Goal: Task Accomplishment & Management: Use online tool/utility

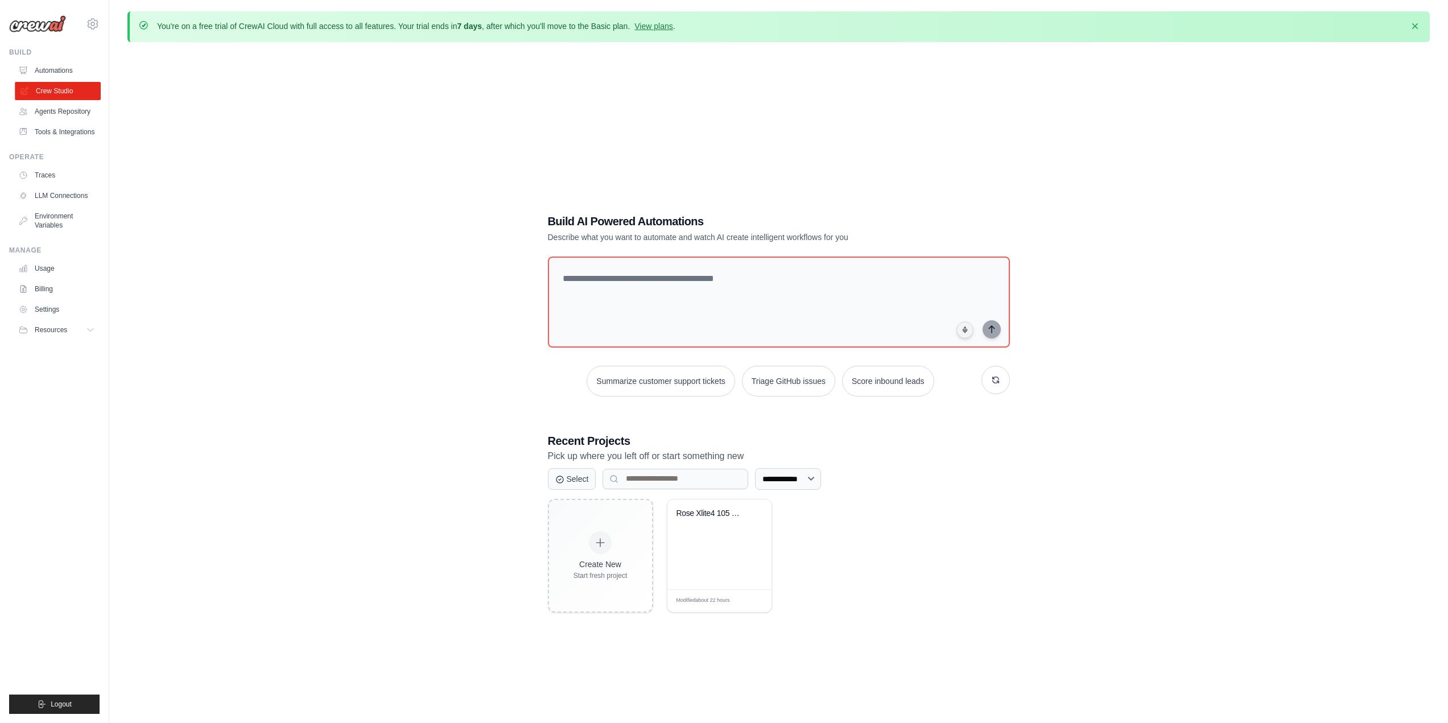
click at [64, 93] on link "Crew Studio" at bounding box center [58, 91] width 86 height 18
drag, startPoint x: 749, startPoint y: 528, endPoint x: 710, endPoint y: 529, distance: 38.7
click at [710, 529] on div "Rose Xlite4 105 Color Monitor" at bounding box center [720, 522] width 86 height 26
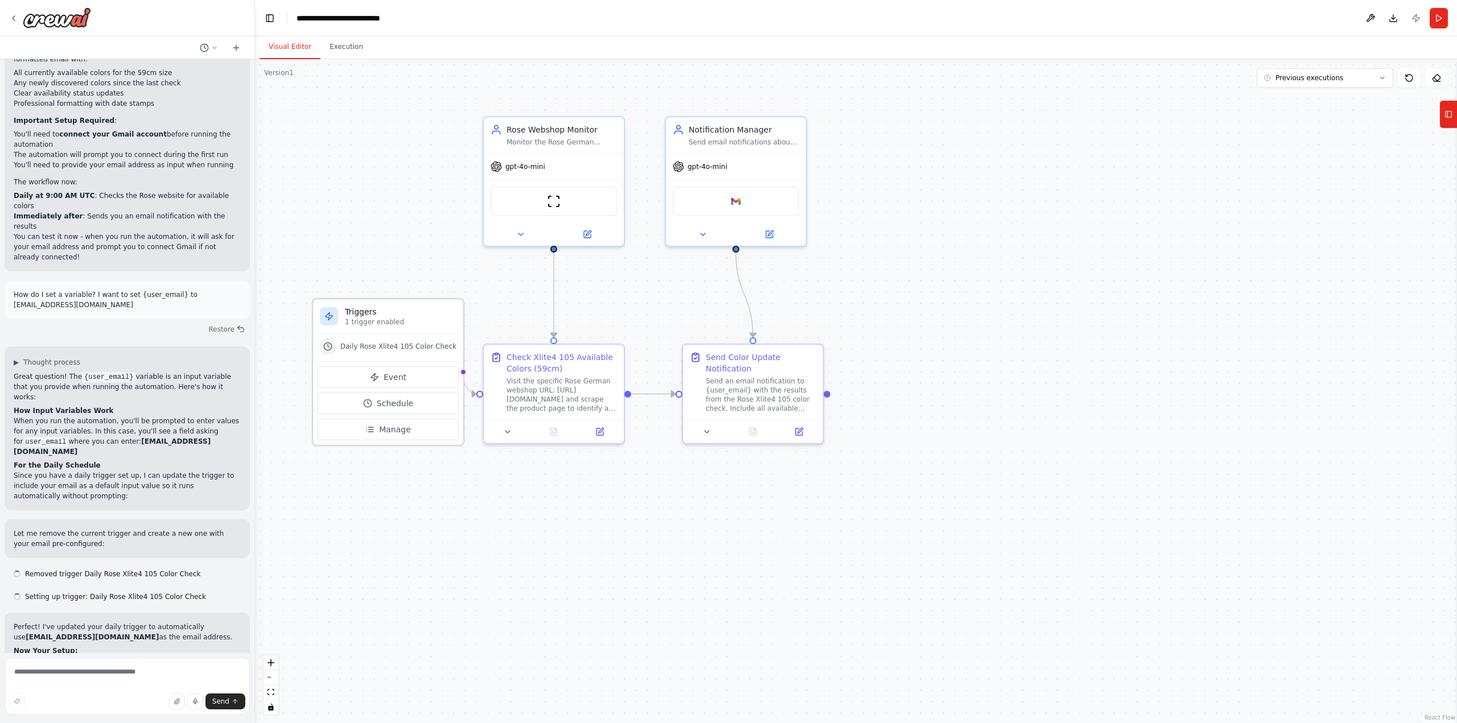
scroll to position [2198, 0]
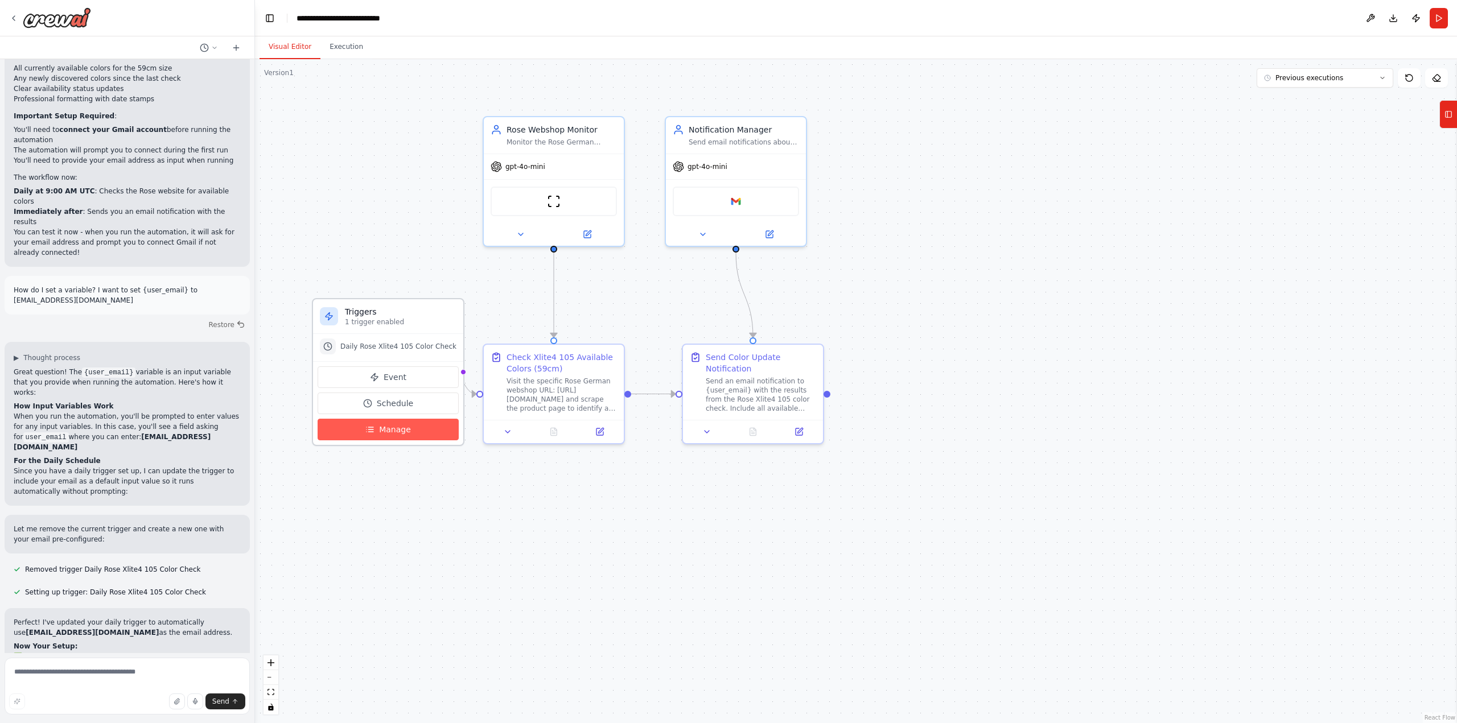
click at [391, 428] on span "Manage" at bounding box center [395, 429] width 32 height 11
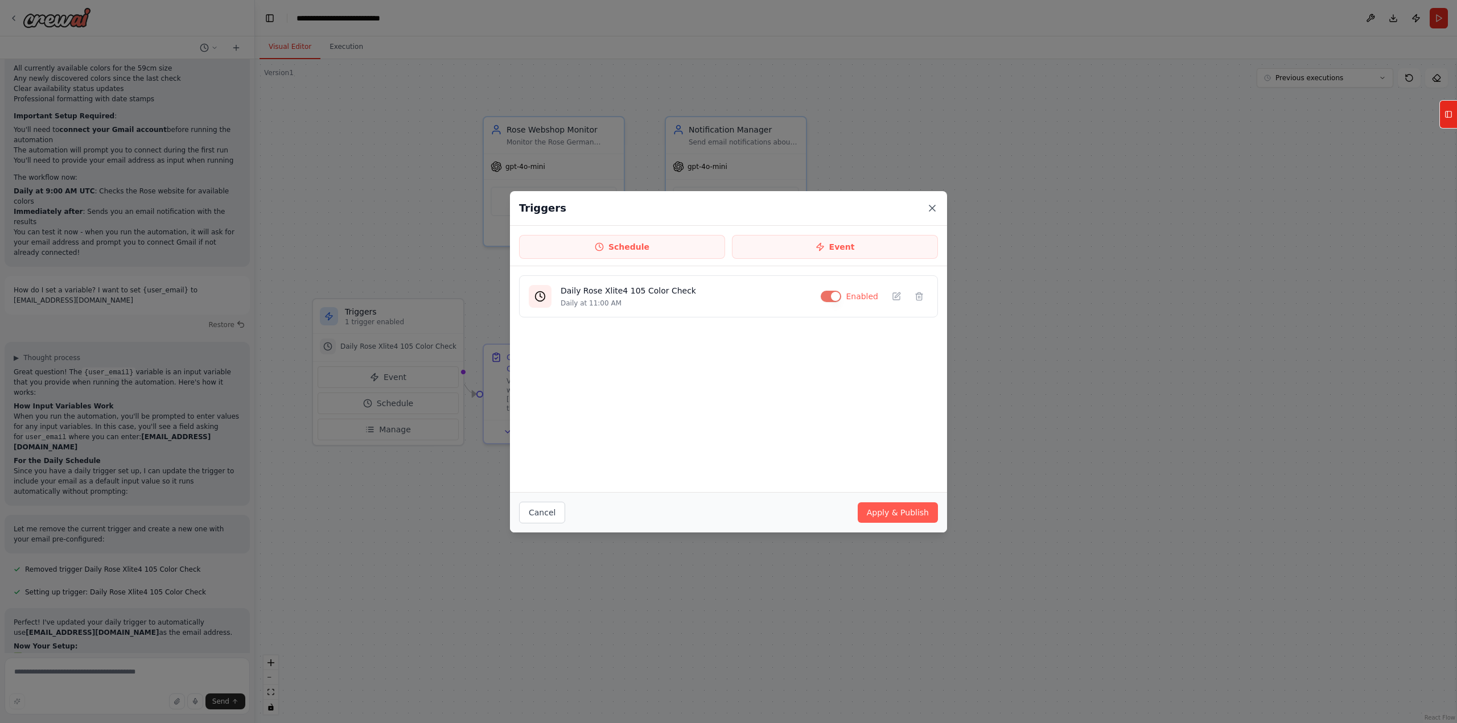
click at [934, 210] on icon at bounding box center [932, 208] width 6 height 6
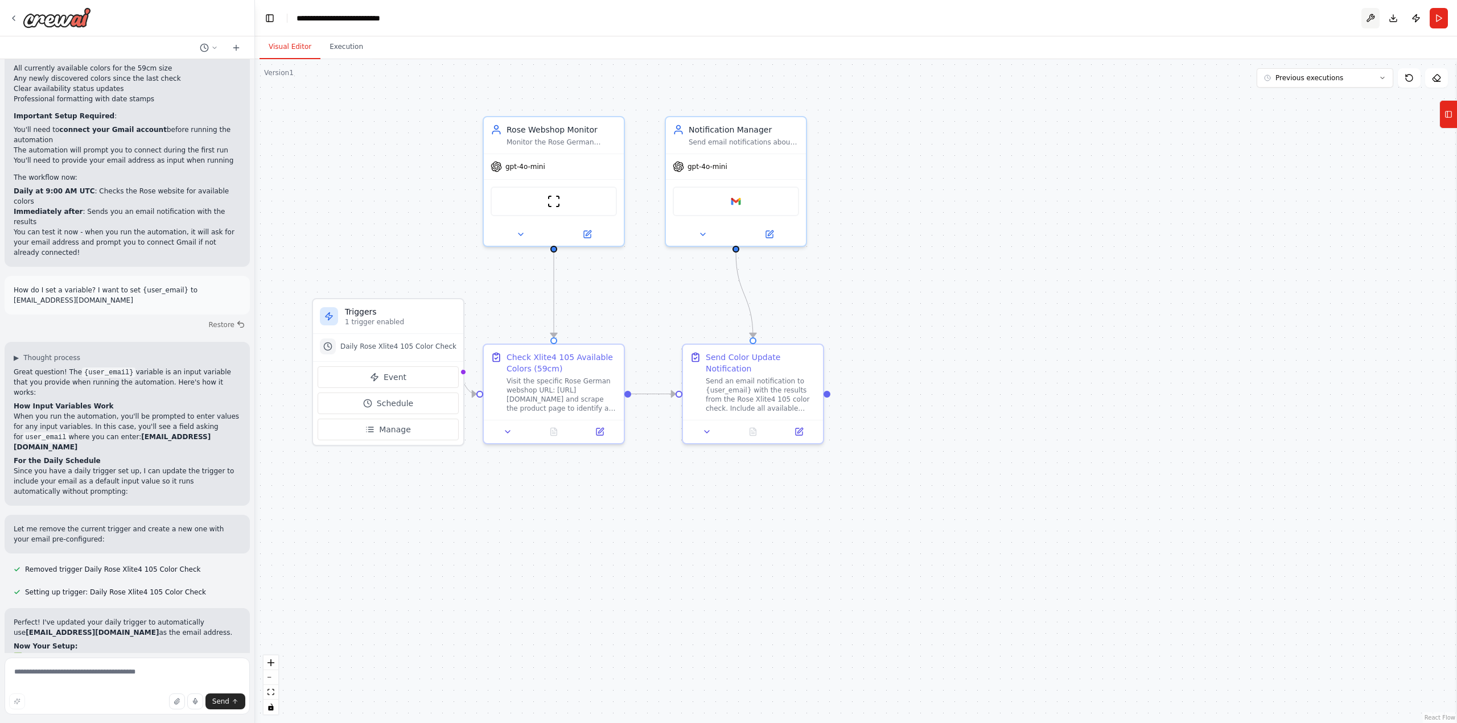
click at [1373, 19] on button at bounding box center [1370, 18] width 18 height 20
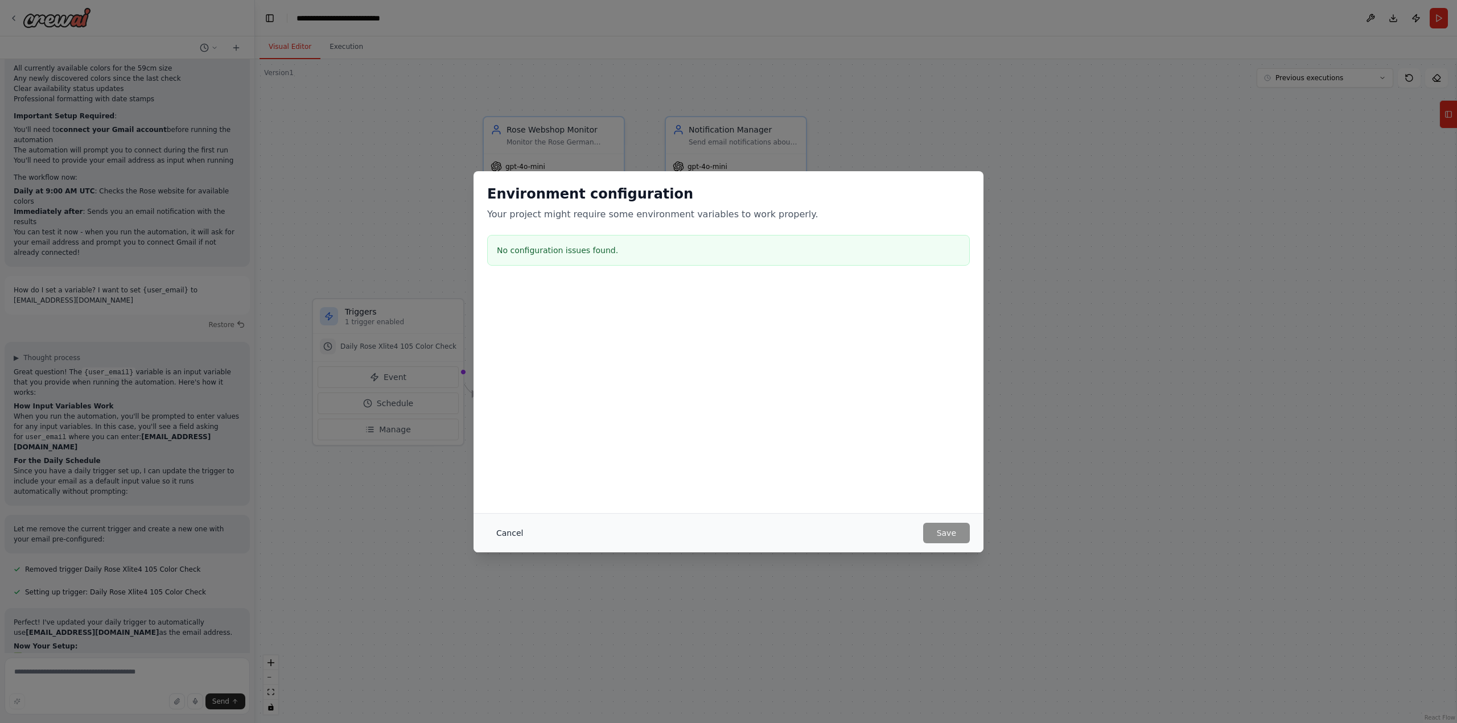
click at [514, 533] on button "Cancel" at bounding box center [509, 533] width 45 height 20
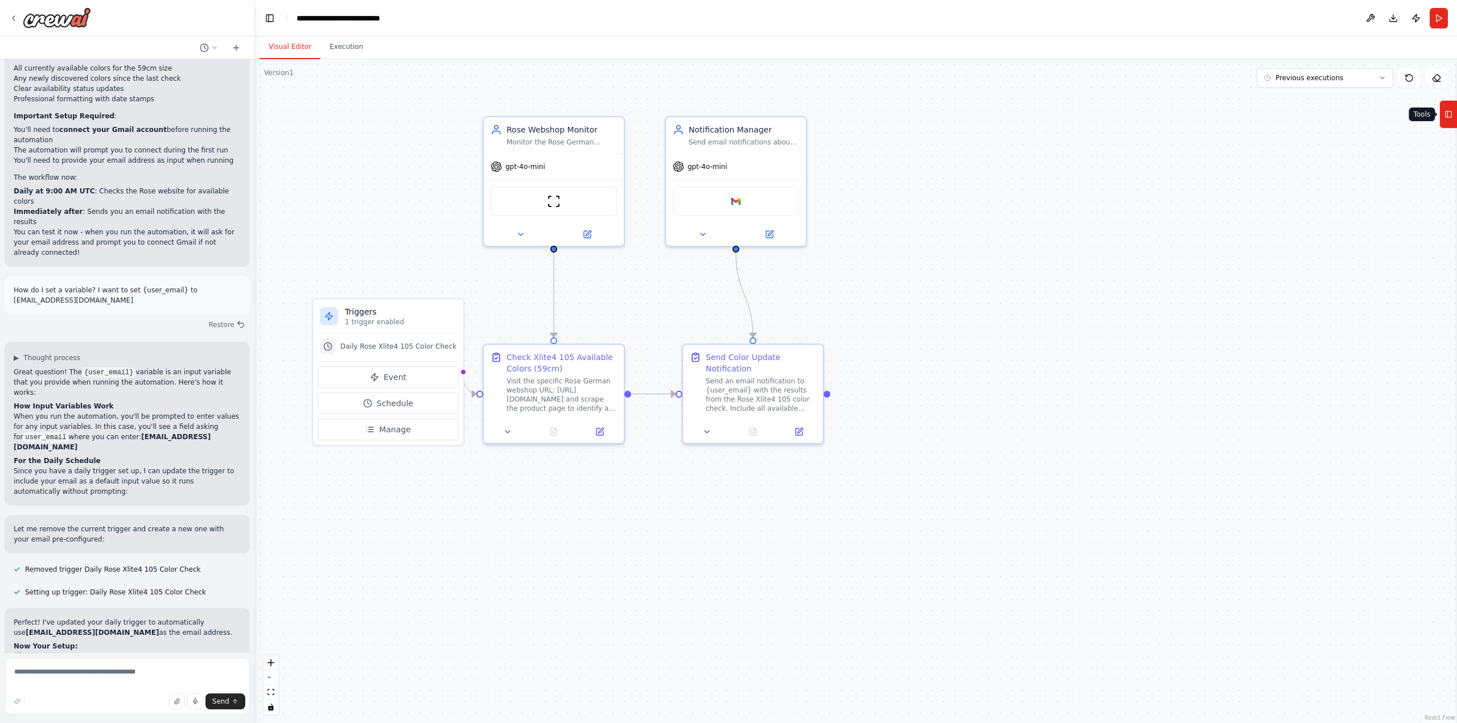
click at [1446, 125] on button "Tools" at bounding box center [1448, 114] width 18 height 28
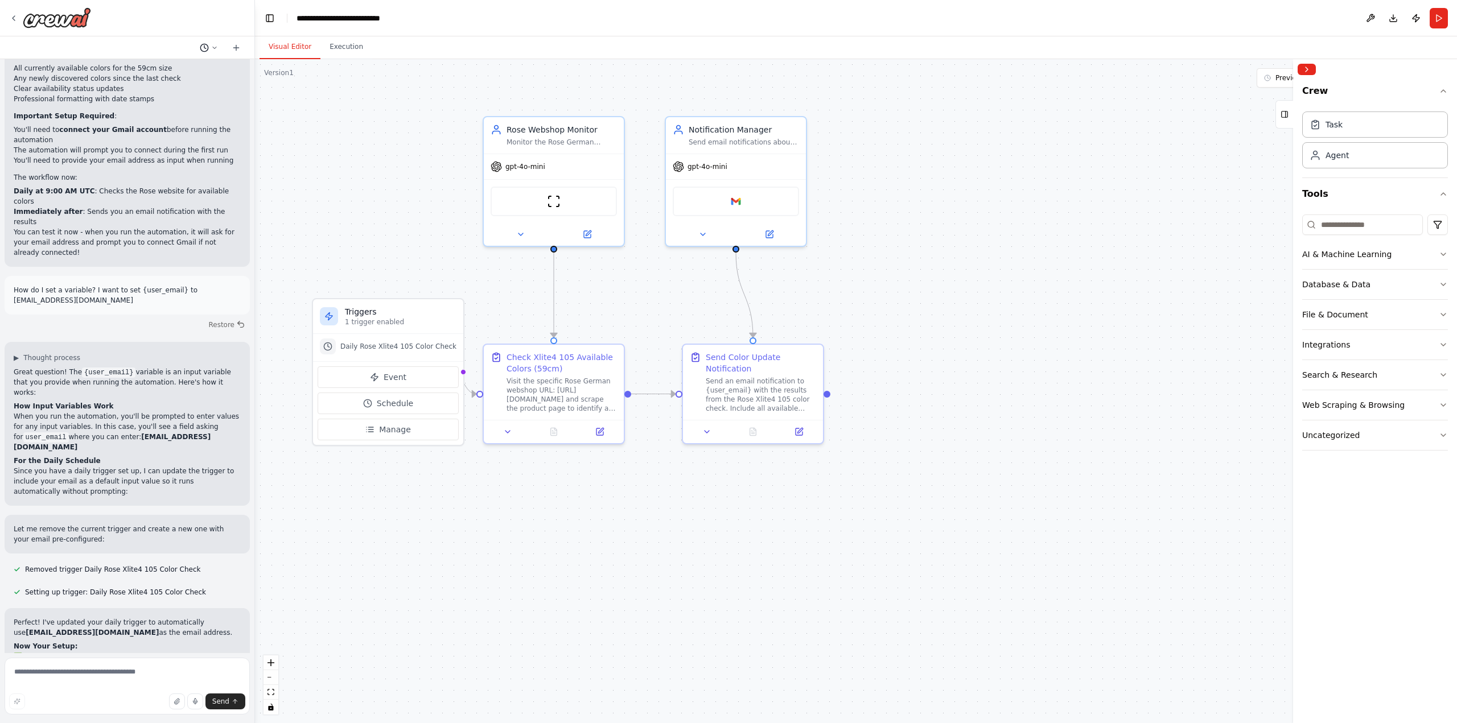
click at [206, 46] on icon at bounding box center [204, 47] width 9 height 9
click at [207, 43] on div at bounding box center [127, 361] width 255 height 723
